Goal: Register for event/course

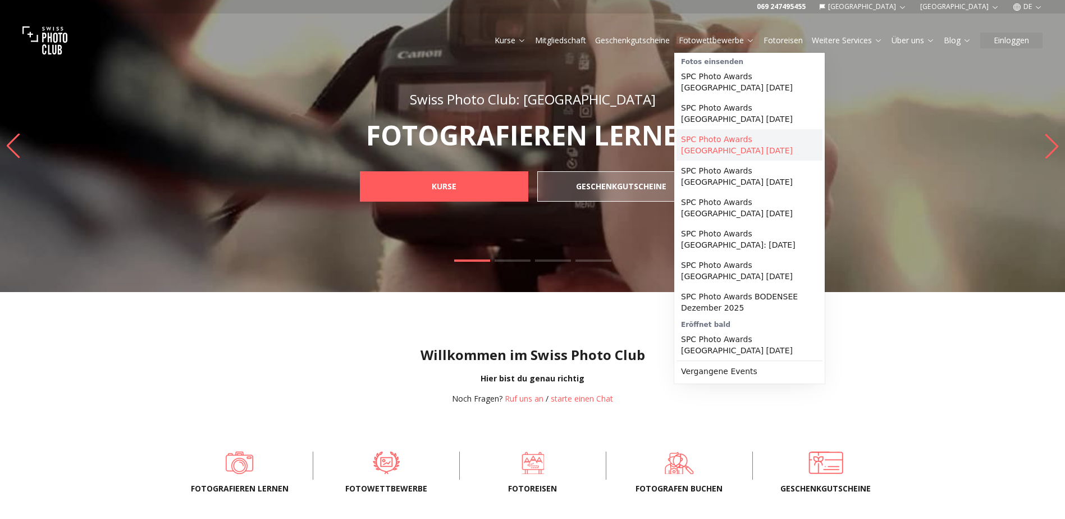
click at [729, 140] on link "SPC Photo Awards [GEOGRAPHIC_DATA] [DATE]" at bounding box center [749, 144] width 146 height 31
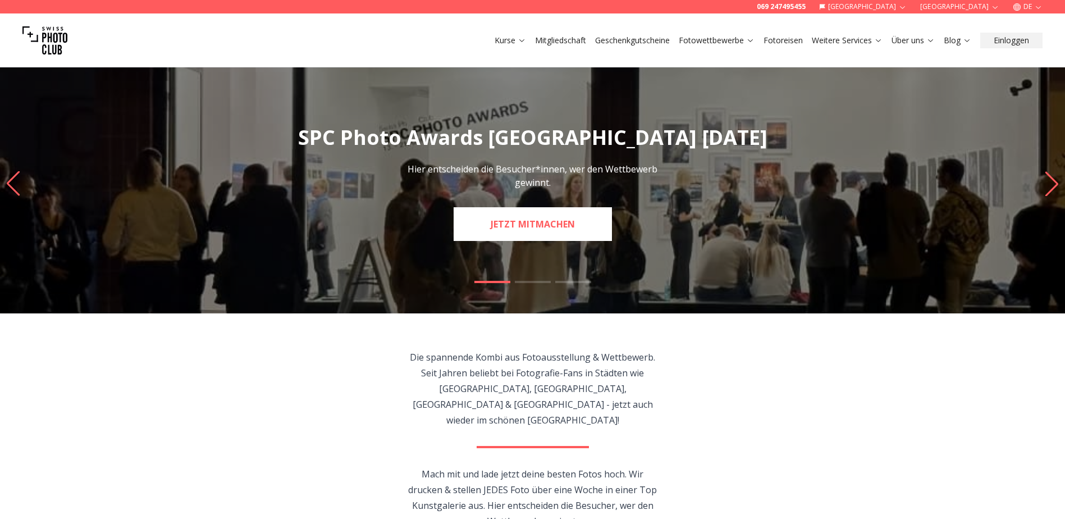
click at [528, 219] on link "JETZT MITMACHEN" at bounding box center [532, 224] width 158 height 34
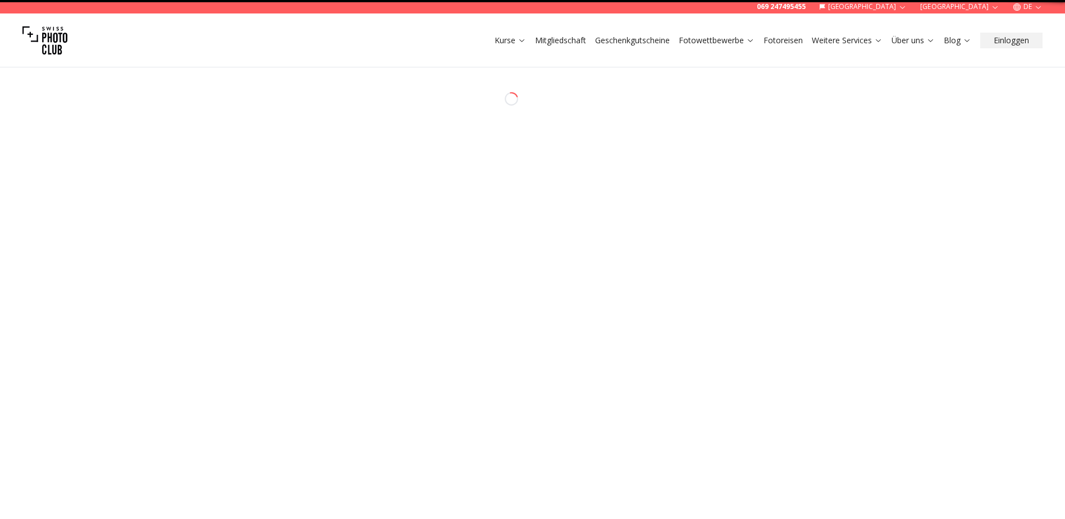
select select "*******"
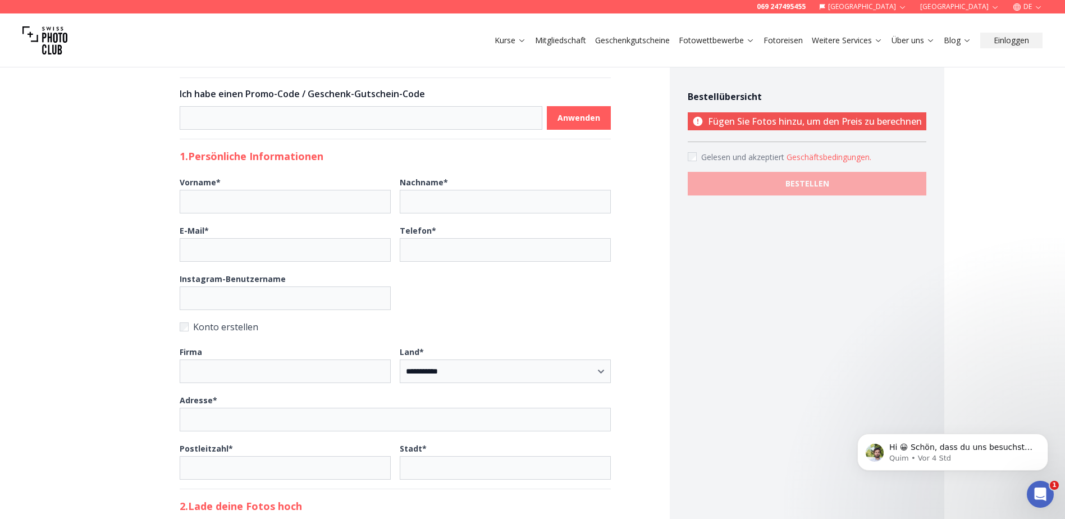
scroll to position [56, 0]
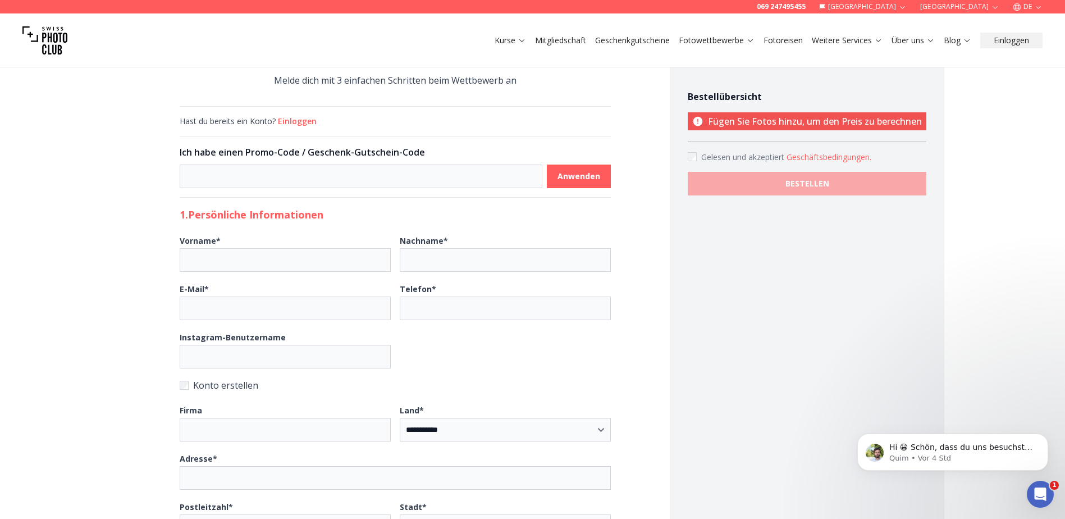
click at [711, 37] on link "Fotowettbewerbe" at bounding box center [717, 40] width 76 height 11
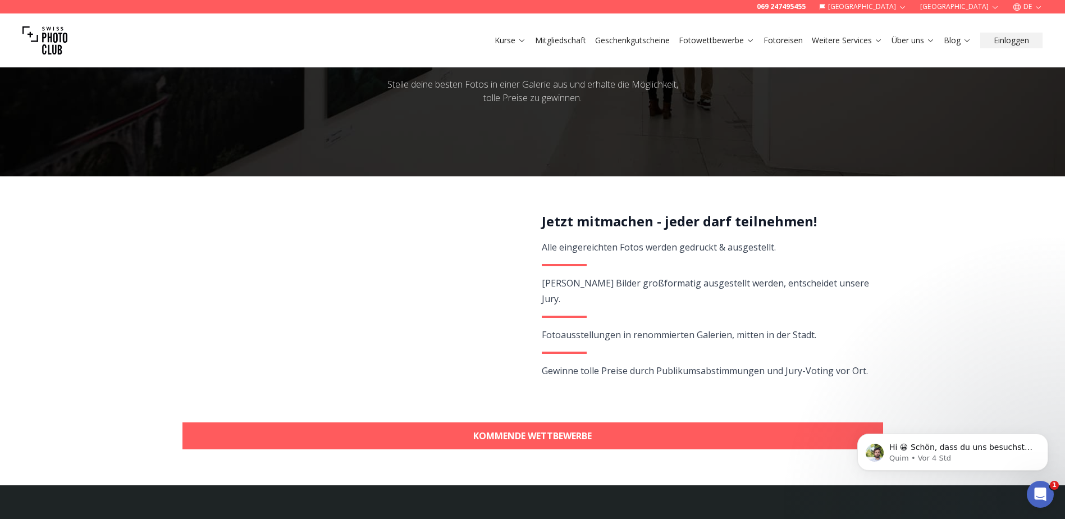
scroll to position [168, 0]
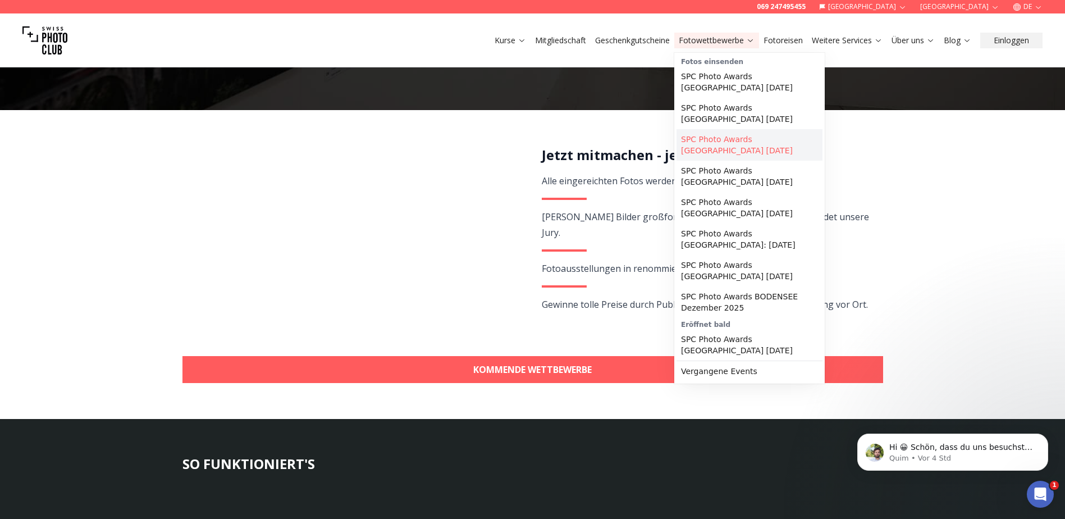
click at [715, 146] on link "SPC Photo Awards [GEOGRAPHIC_DATA] [DATE]" at bounding box center [749, 144] width 146 height 31
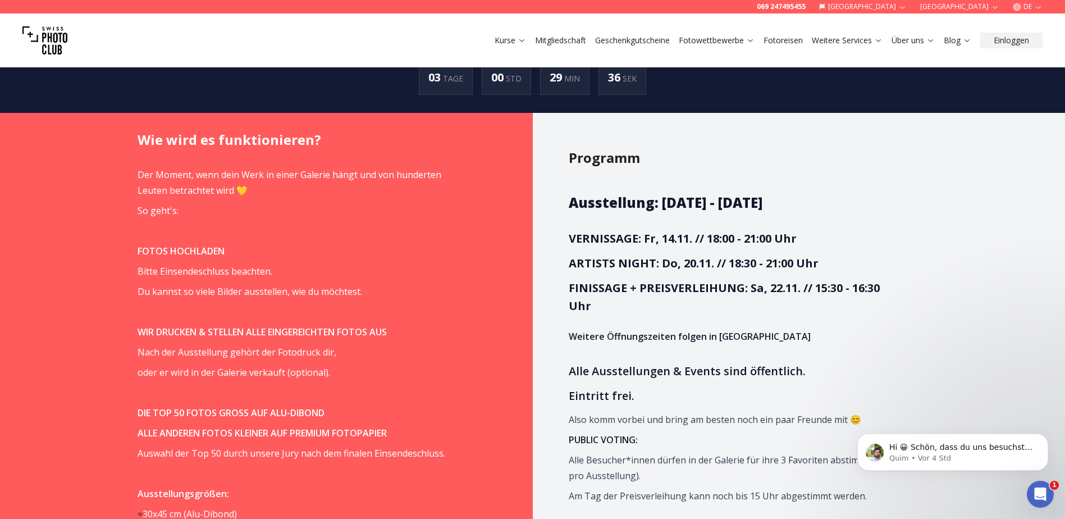
scroll to position [673, 0]
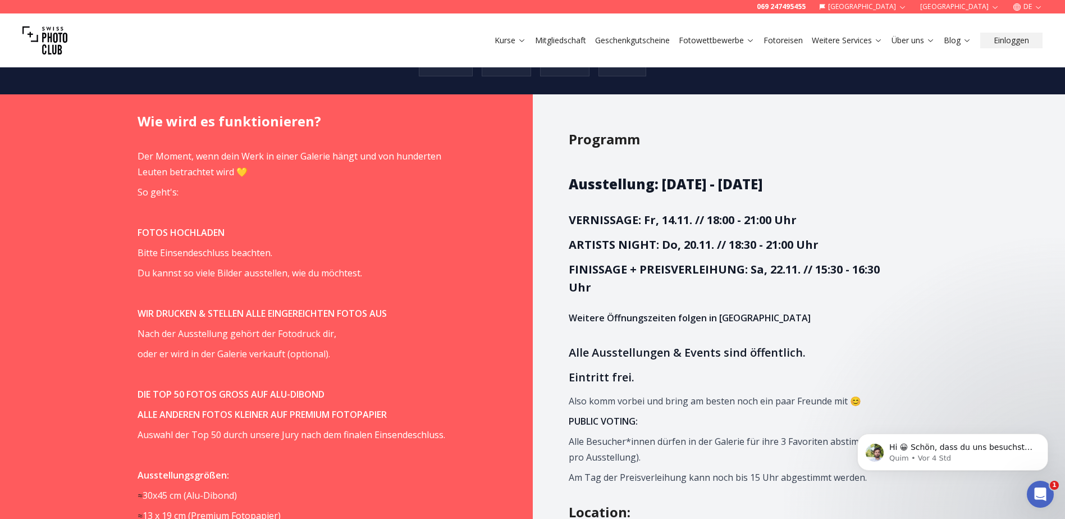
click at [791, 212] on strong "VERNISSAGE: Fr, 14.11. // 18:00 - 21:00 Uhr" at bounding box center [683, 219] width 228 height 15
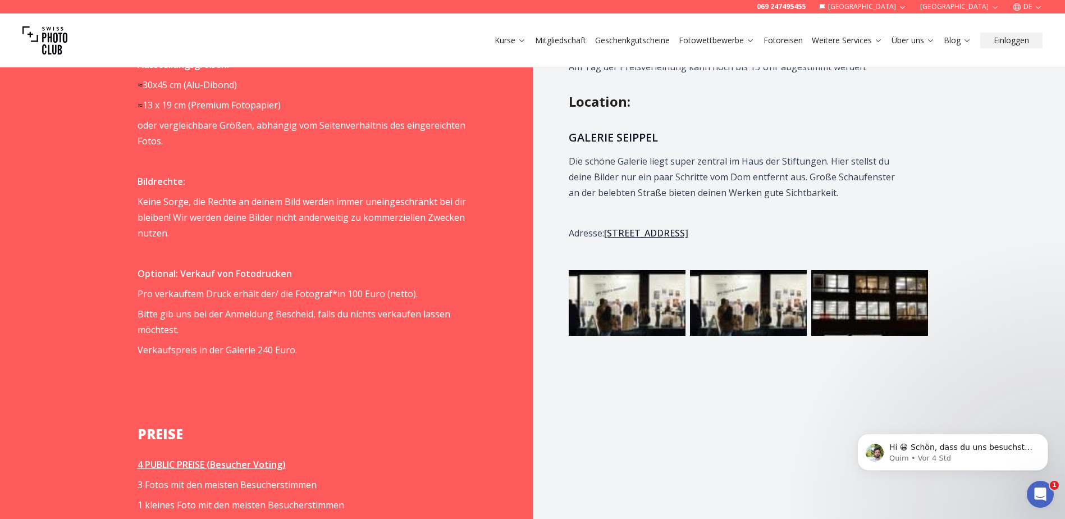
scroll to position [1066, 0]
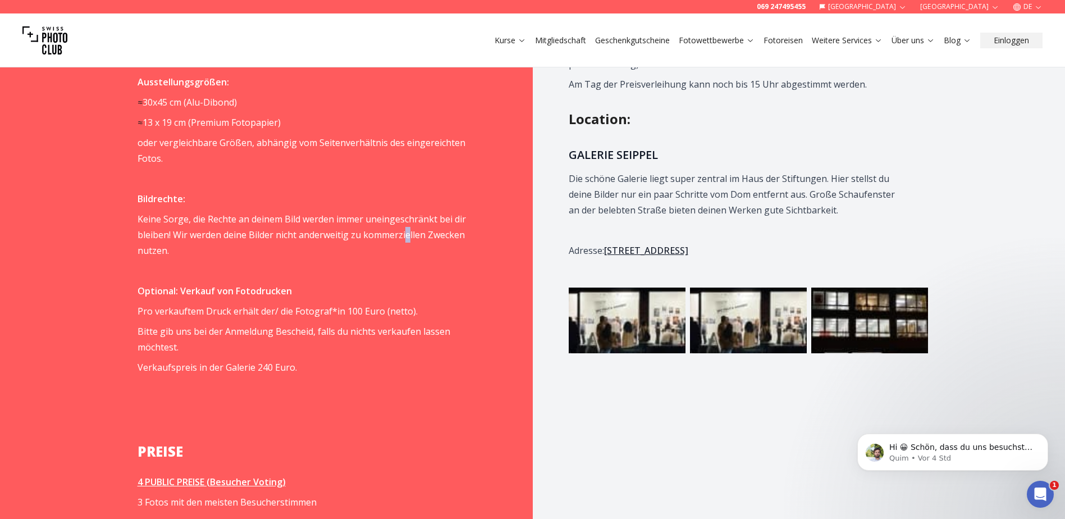
click at [407, 223] on span "Keine Sorge, die Rechte an deinem Bild werden immer uneingeschränkt bei dir ble…" at bounding box center [301, 235] width 328 height 44
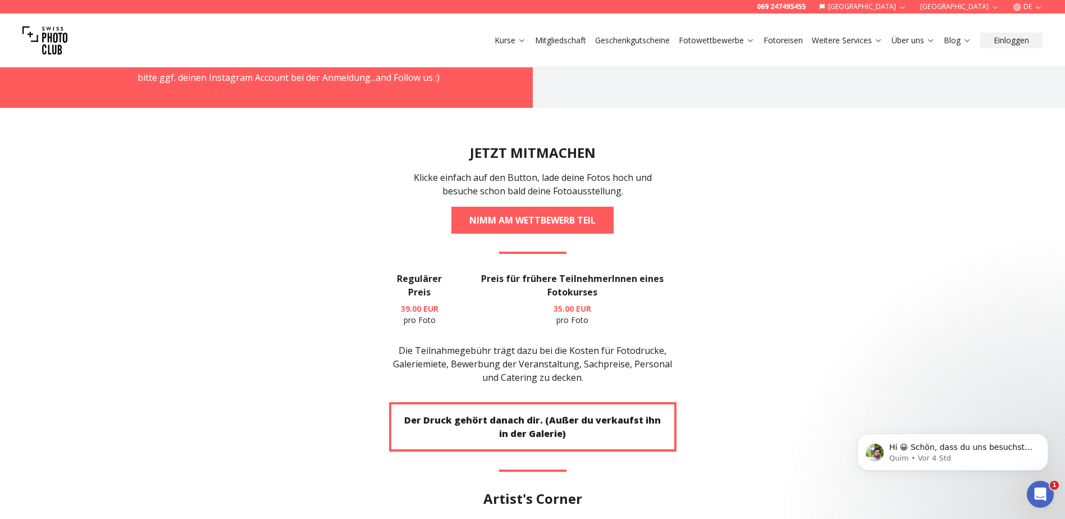
scroll to position [2020, 0]
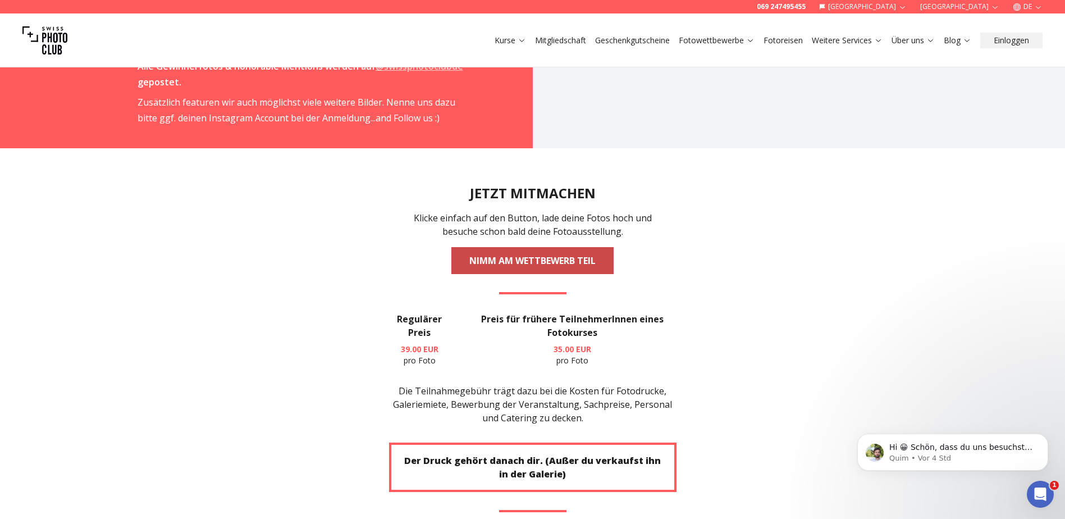
click at [501, 247] on link "NIMM AM WETTBEWERB TEIL" at bounding box center [532, 260] width 162 height 27
select select "*******"
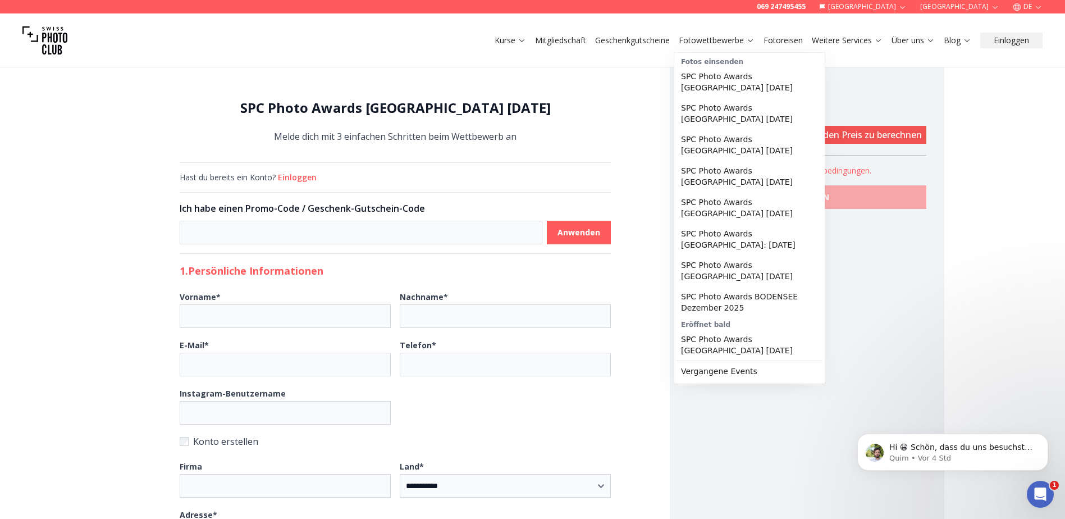
click at [722, 32] on div "Kurse Mitgliedschaft Geschenkgutscheine Fotowettbewerbe Fotoreisen Weitere Serv…" at bounding box center [532, 40] width 1065 height 54
click at [722, 35] on link "Fotowettbewerbe" at bounding box center [717, 40] width 76 height 11
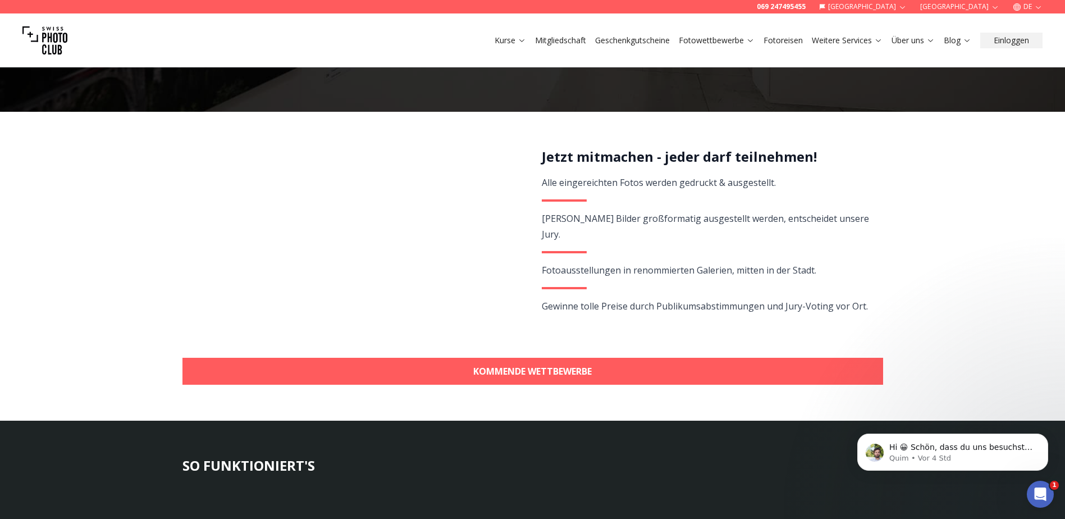
scroll to position [168, 0]
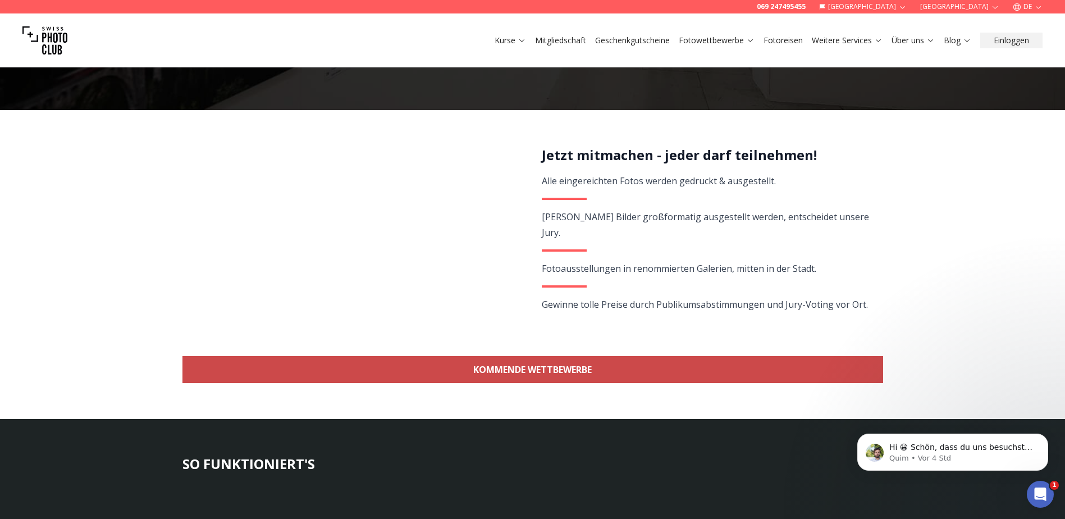
click at [453, 369] on link "KOMMENDE WETTBEWERBE" at bounding box center [532, 369] width 700 height 27
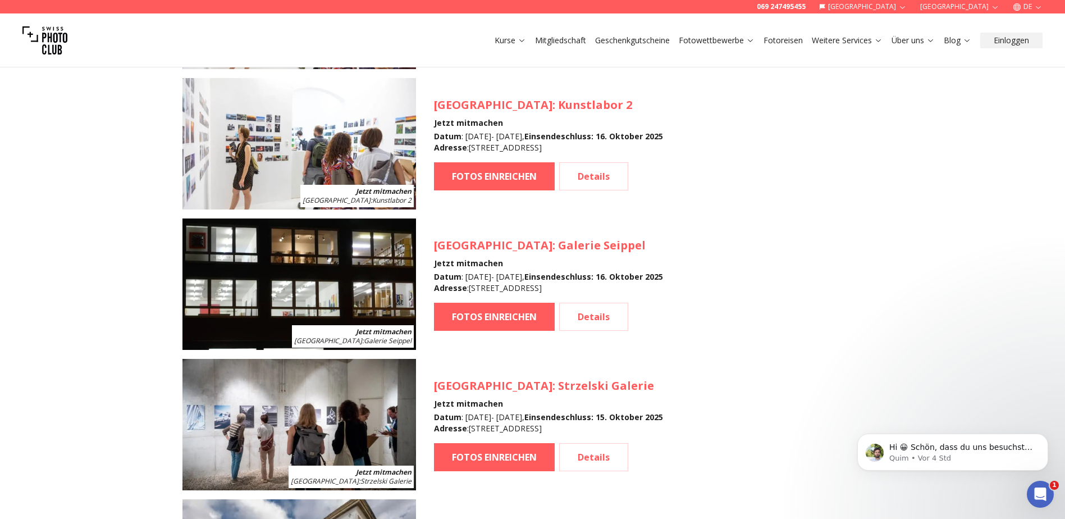
scroll to position [1337, 0]
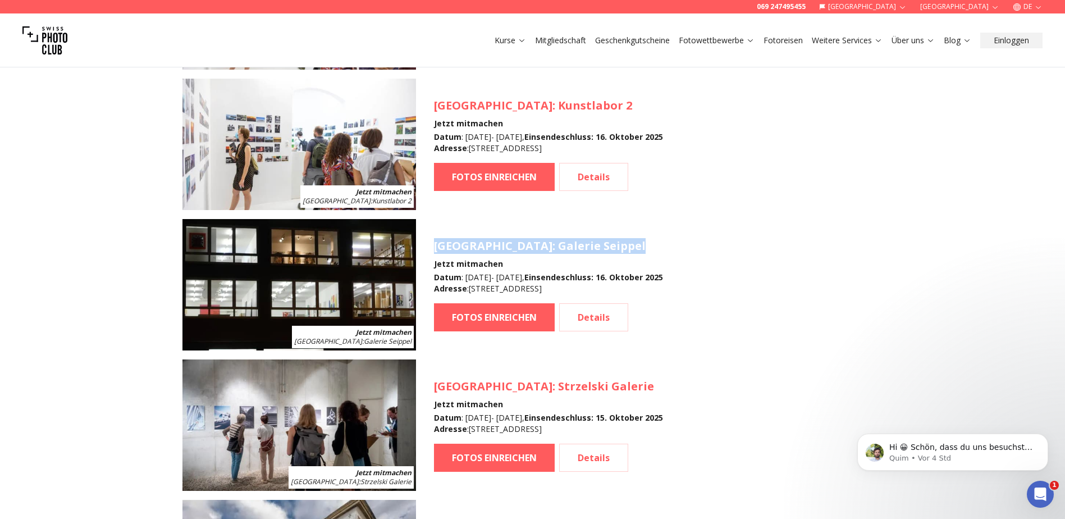
drag, startPoint x: 436, startPoint y: 248, endPoint x: 549, endPoint y: 250, distance: 113.4
click at [549, 250] on h3 "[GEOGRAPHIC_DATA] : Galerie Seippel" at bounding box center [548, 246] width 229 height 16
copy h3 "[GEOGRAPHIC_DATA] : Galerie Seippel"
click at [590, 311] on link "Details" at bounding box center [593, 317] width 69 height 28
